Goal: Transaction & Acquisition: Purchase product/service

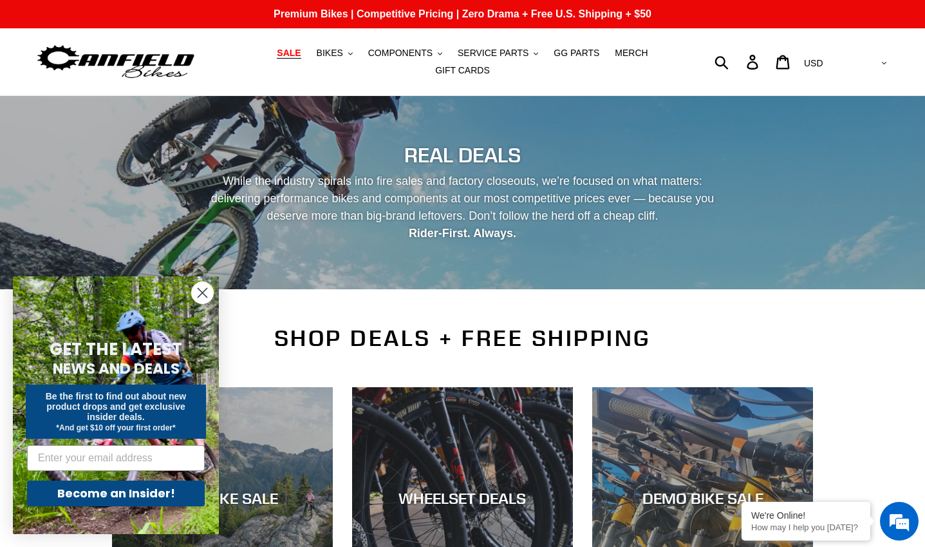
click at [205, 290] on icon "Close dialog" at bounding box center [202, 292] width 9 height 9
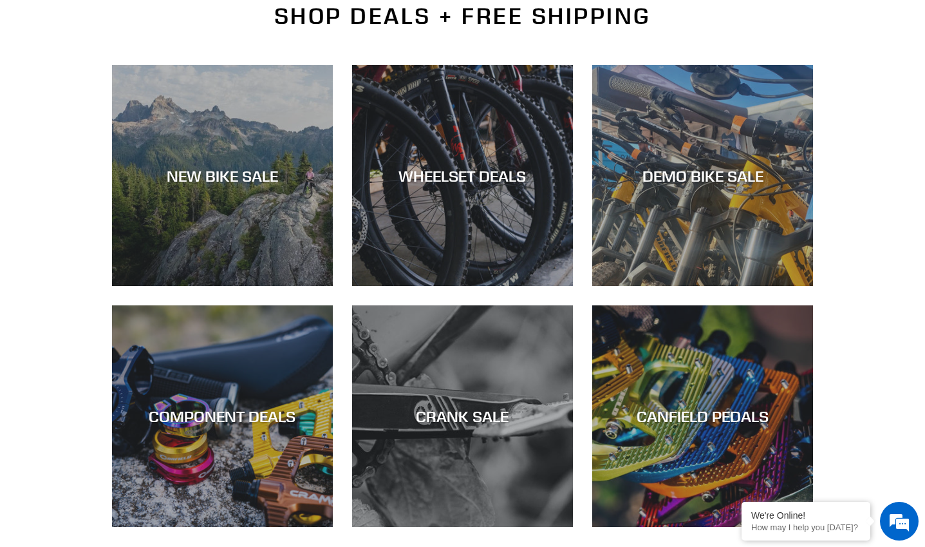
scroll to position [386, 0]
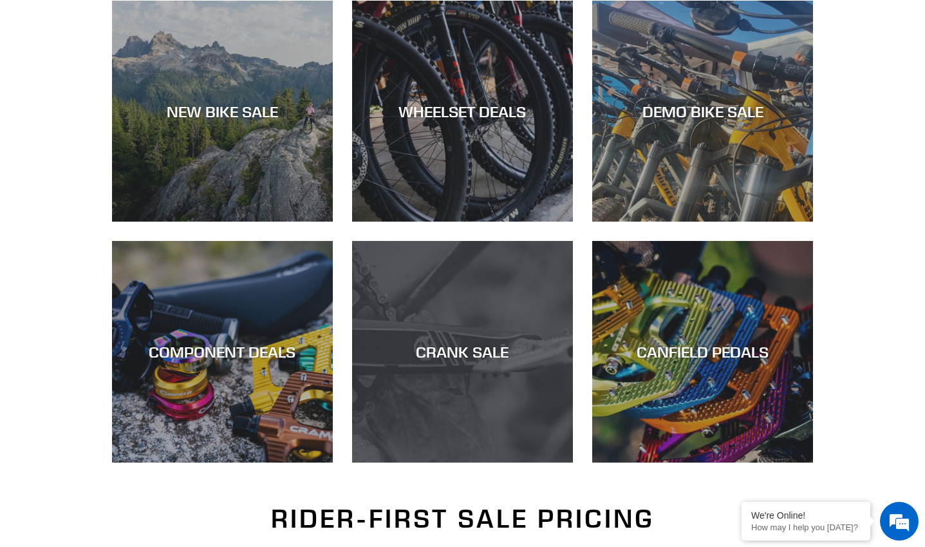
click at [453, 343] on div "CRANK SALE" at bounding box center [462, 352] width 221 height 19
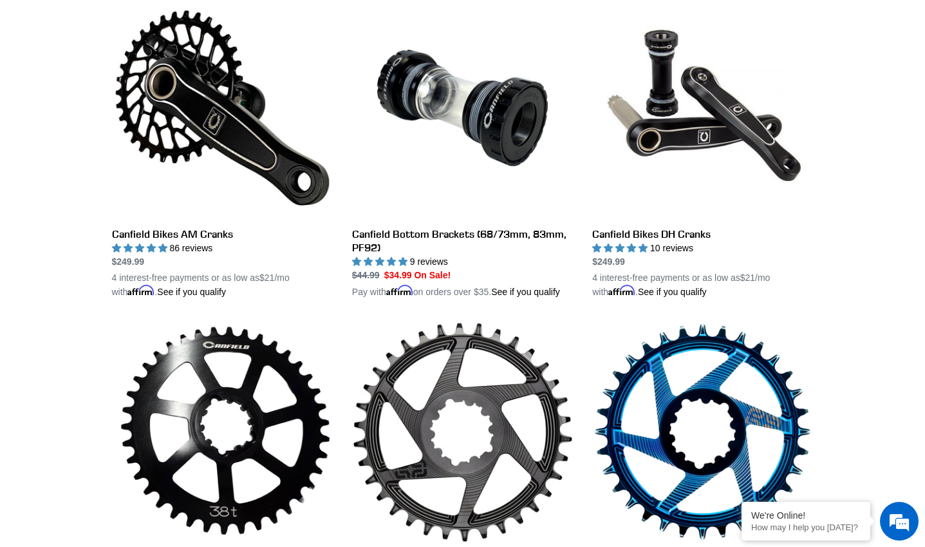
scroll to position [451, 0]
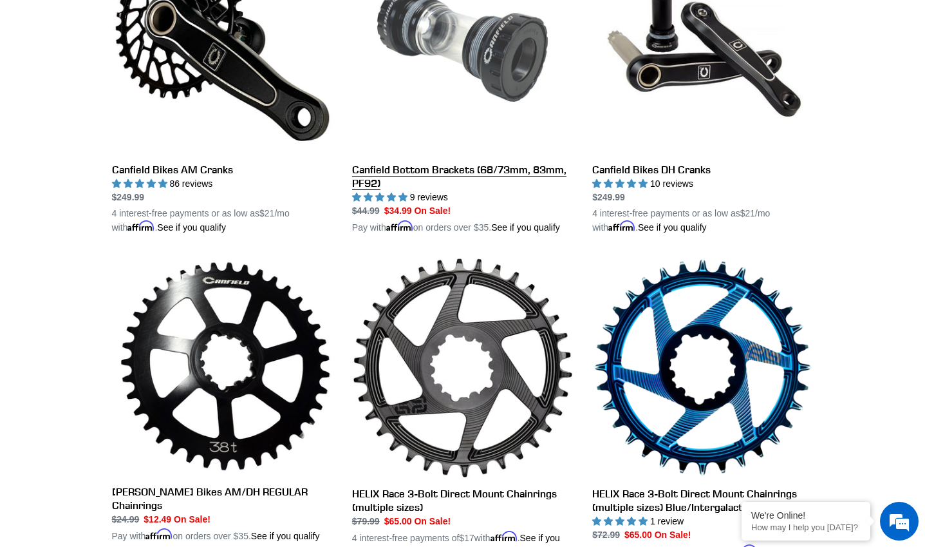
click at [392, 155] on link "Canfield Bottom Brackets (68/73mm, 83mm, PF92)" at bounding box center [462, 83] width 221 height 301
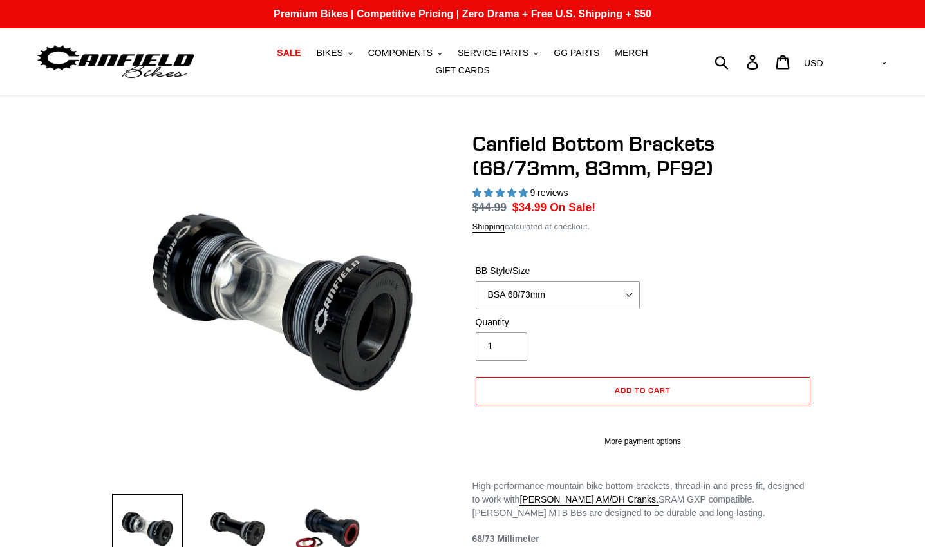
select select "highest-rating"
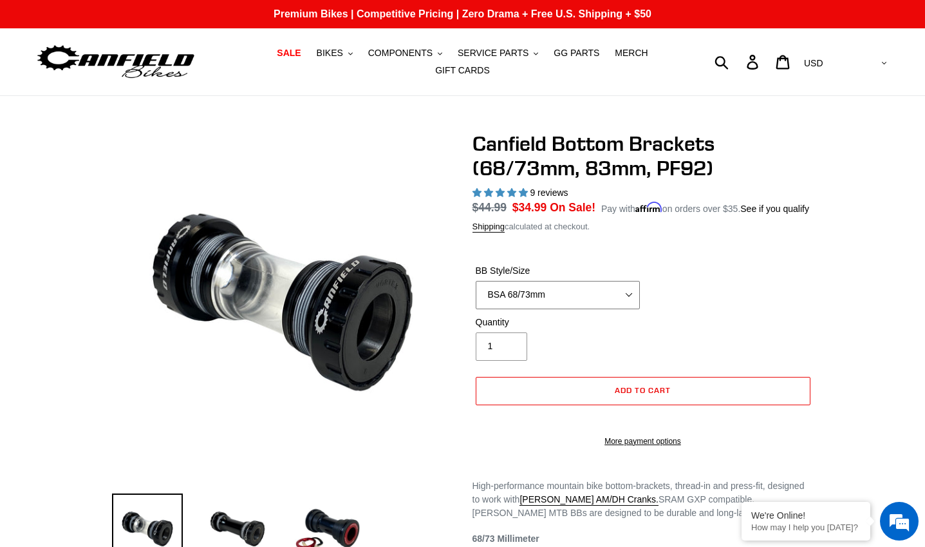
click at [617, 292] on select "BSA 68/73mm BSA 83mm PF92" at bounding box center [558, 295] width 164 height 28
click at [476, 281] on select "BSA 68/73mm BSA 83mm PF92" at bounding box center [558, 295] width 164 height 28
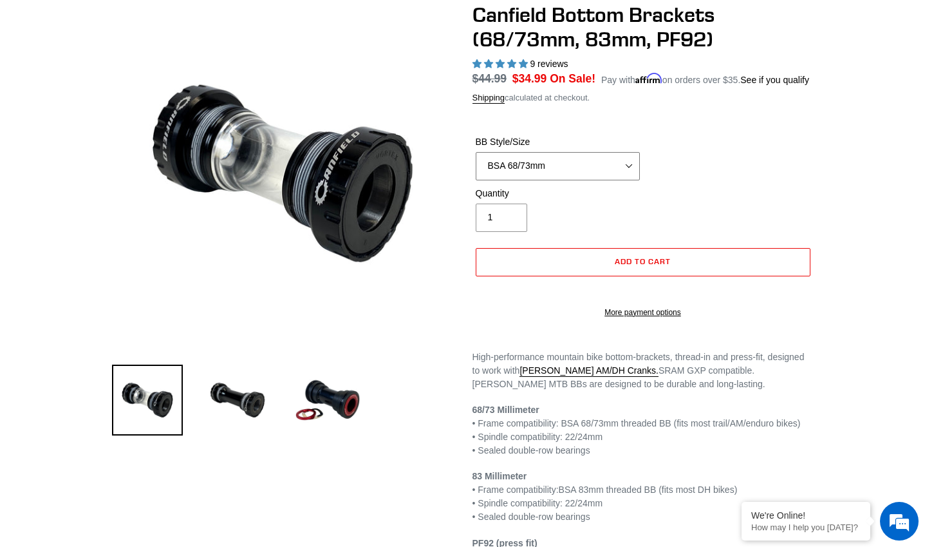
click at [549, 155] on select "BSA 68/73mm BSA 83mm PF92" at bounding box center [558, 166] width 164 height 28
click at [476, 152] on select "BSA 68/73mm BSA 83mm PF92" at bounding box center [558, 166] width 164 height 28
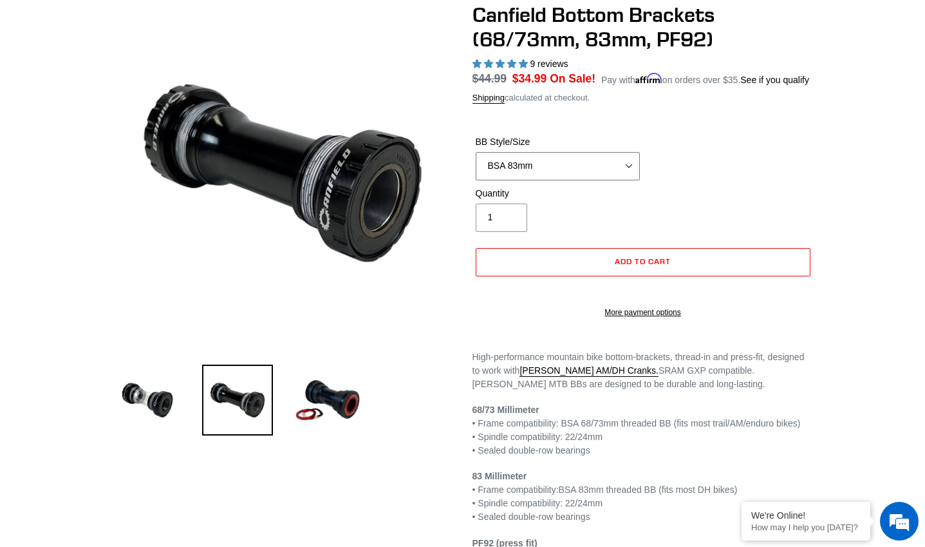
click at [541, 161] on select "BSA 68/73mm BSA 83mm PF92" at bounding box center [558, 166] width 164 height 28
click at [476, 152] on select "BSA 68/73mm BSA 83mm PF92" at bounding box center [558, 166] width 164 height 28
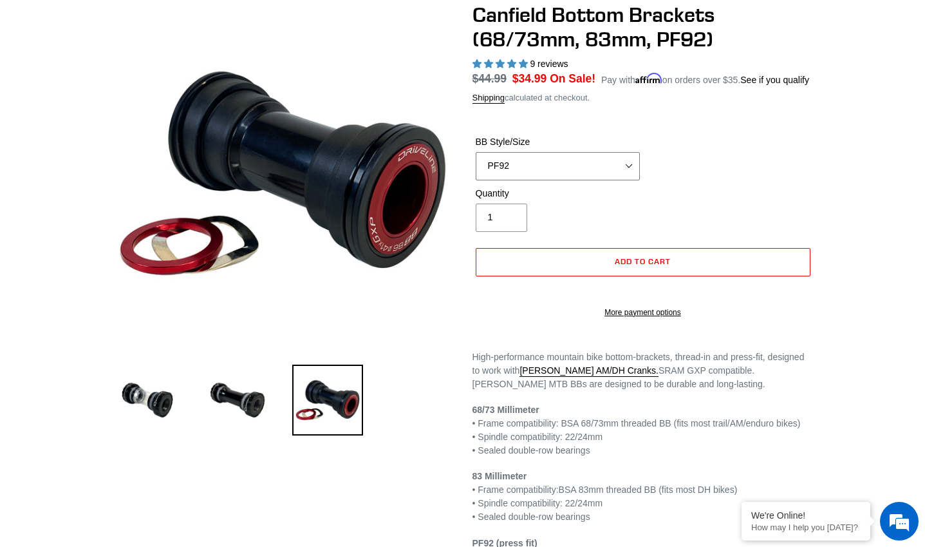
click at [608, 158] on select "BSA 68/73mm BSA 83mm PF92" at bounding box center [558, 166] width 164 height 28
select select "BSA 68/73mm"
click at [476, 152] on select "BSA 68/73mm BSA 83mm PF92" at bounding box center [558, 166] width 164 height 28
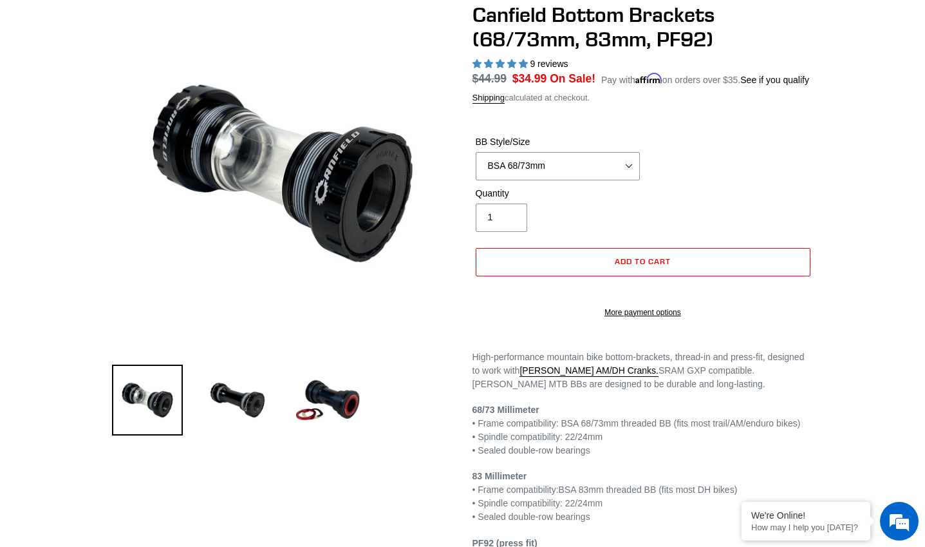
drag, startPoint x: 574, startPoint y: 180, endPoint x: 745, endPoint y: 126, distance: 179.4
click at [745, 126] on form "BB Style/Size BSA 68/73mm BSA 83mm PF92 BSA 68/73mm BSA 83mm PF92 Quantity 1 Er…" at bounding box center [643, 223] width 341 height 216
